Goal: Information Seeking & Learning: Learn about a topic

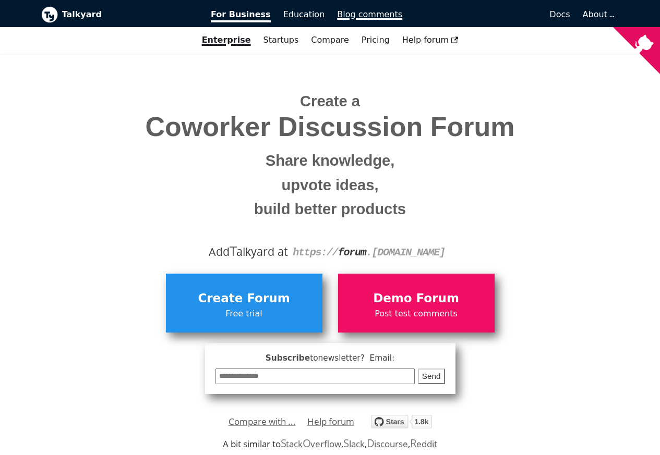
click at [352, 15] on span "Blog comments" at bounding box center [369, 14] width 65 height 10
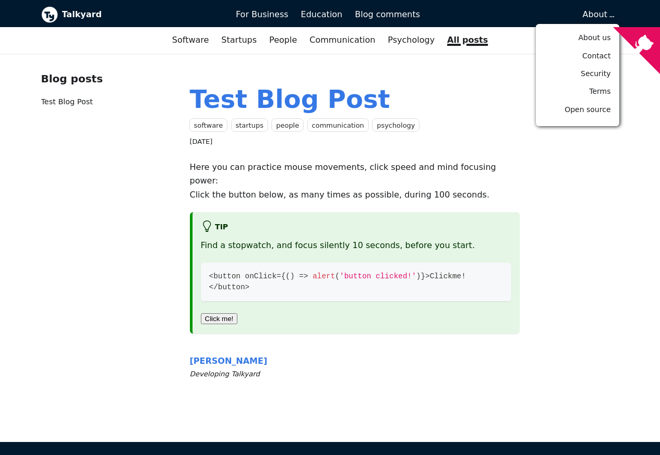
click at [569, 16] on div "About About us Contact Security Terms Open source" at bounding box center [522, 15] width 193 height 18
click at [601, 112] on span "Open source" at bounding box center [587, 109] width 46 height 8
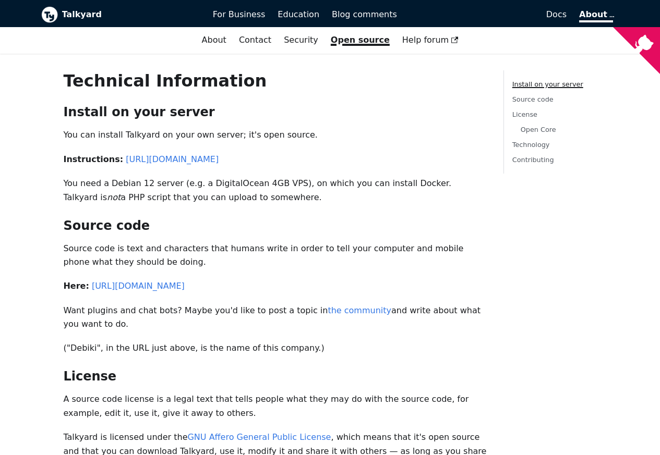
click at [585, 110] on li "License Open Core" at bounding box center [552, 122] width 80 height 26
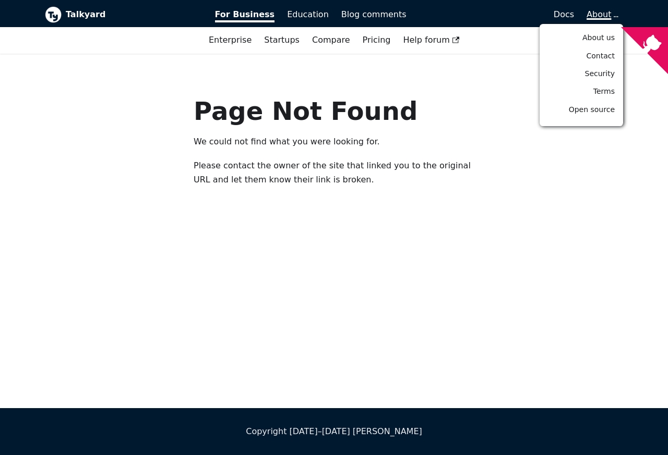
click at [588, 15] on span "About" at bounding box center [601, 14] width 30 height 10
